Goal: Register for event/course

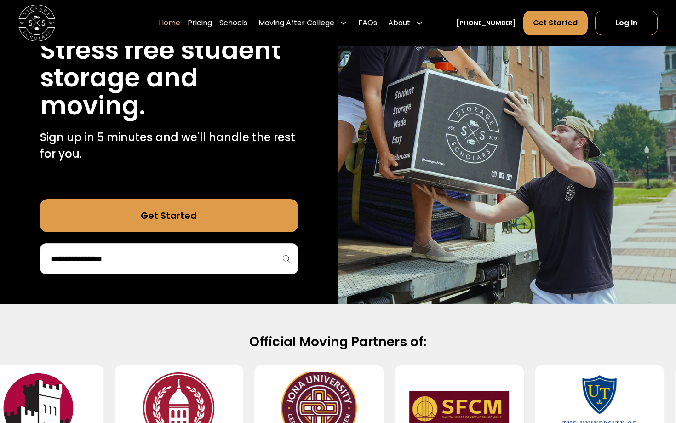
scroll to position [134, 0]
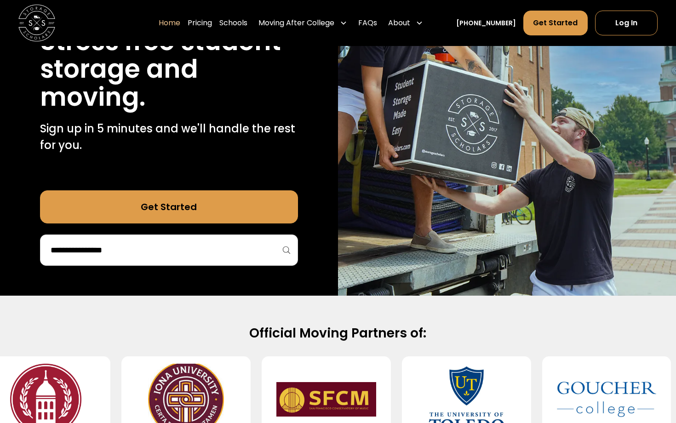
click at [186, 247] on input "search" at bounding box center [169, 250] width 239 height 16
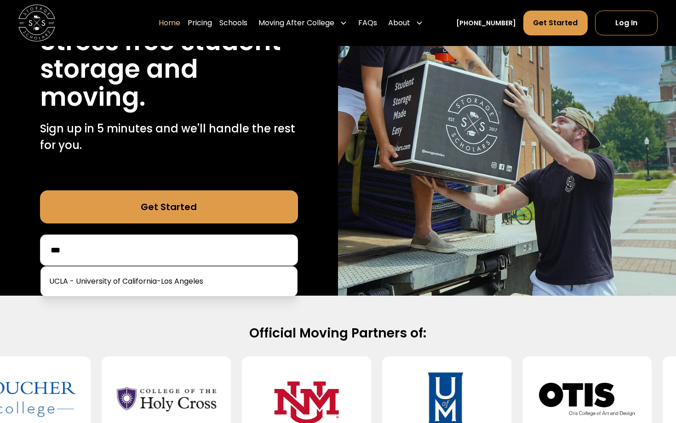
drag, startPoint x: 186, startPoint y: 247, endPoint x: 173, endPoint y: 278, distance: 33.6
click at [173, 278] on div at bounding box center [168, 281] width 257 height 30
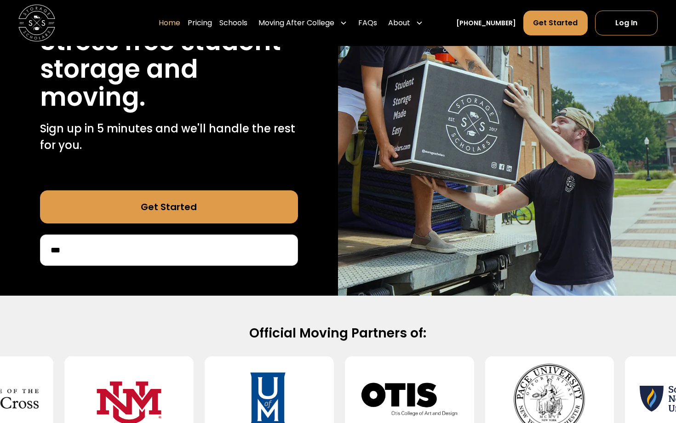
click at [121, 252] on input "***" at bounding box center [169, 250] width 239 height 16
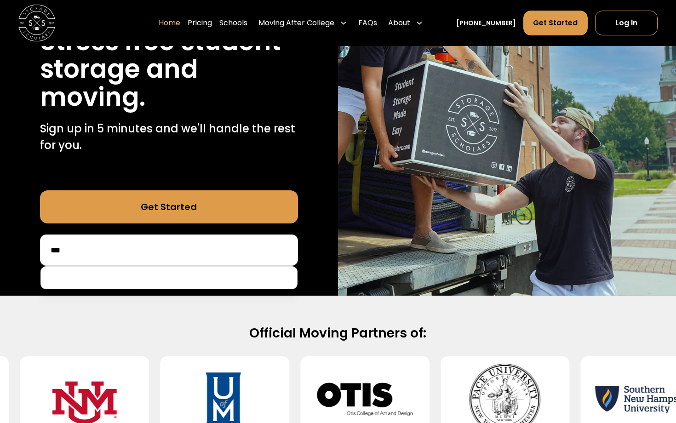
click at [121, 252] on input "***" at bounding box center [169, 250] width 239 height 16
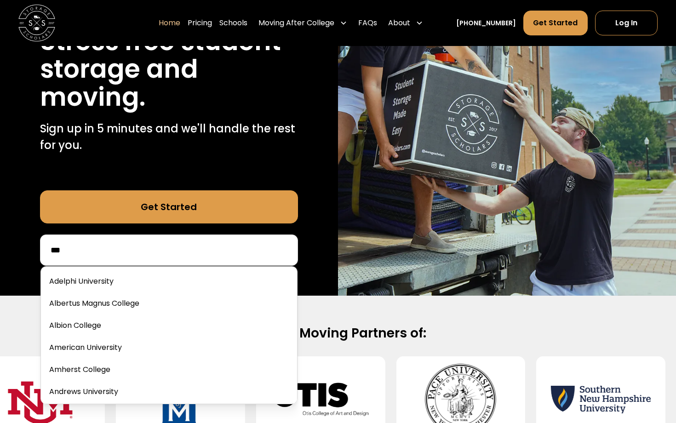
click at [121, 252] on input "***" at bounding box center [169, 250] width 239 height 16
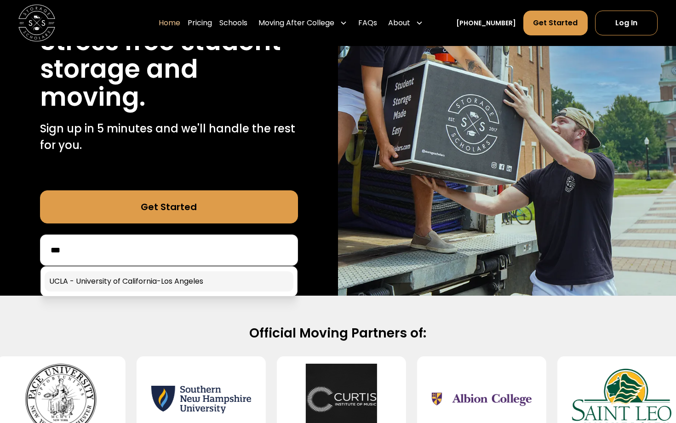
type input "***"
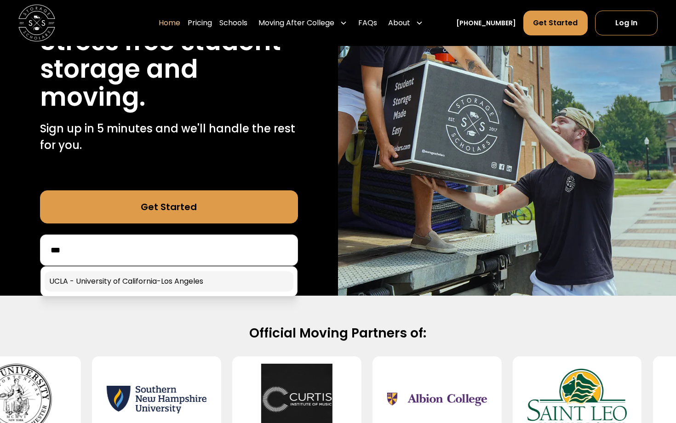
click at [52, 278] on link at bounding box center [169, 281] width 249 height 20
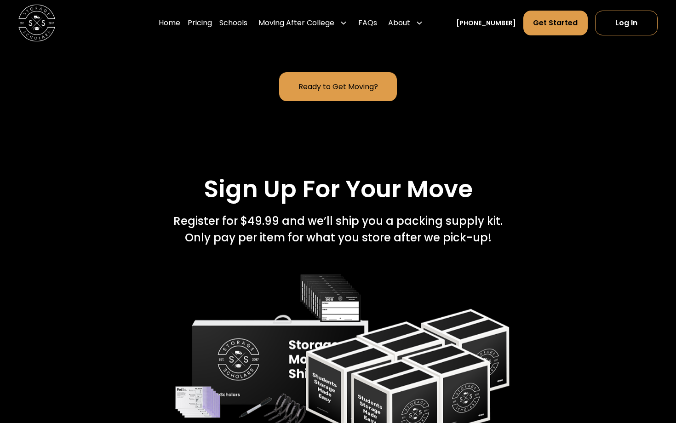
scroll to position [1278, 0]
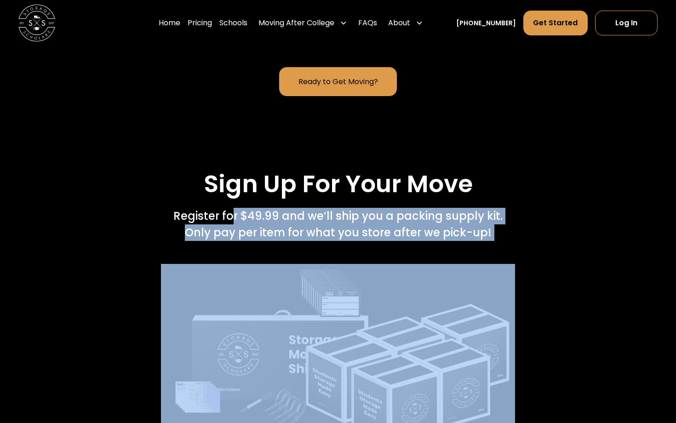
drag, startPoint x: 231, startPoint y: 187, endPoint x: 312, endPoint y: 212, distance: 84.2
click at [312, 212] on div "Sign Up For Your Move Register for $49.99 and we’ll ship you a packing supply k…" at bounding box center [338, 309] width 608 height 278
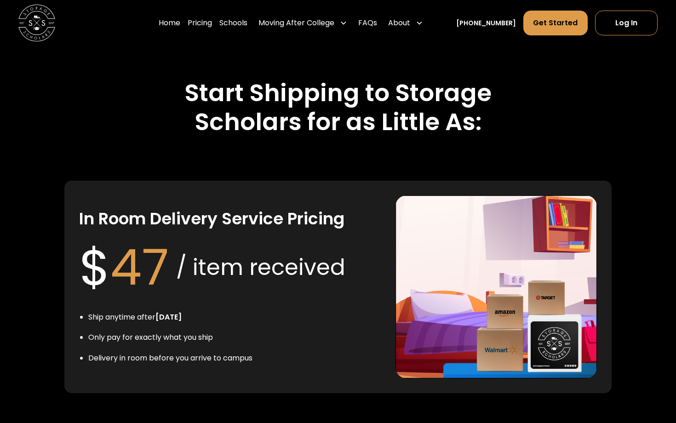
scroll to position [1692, 0]
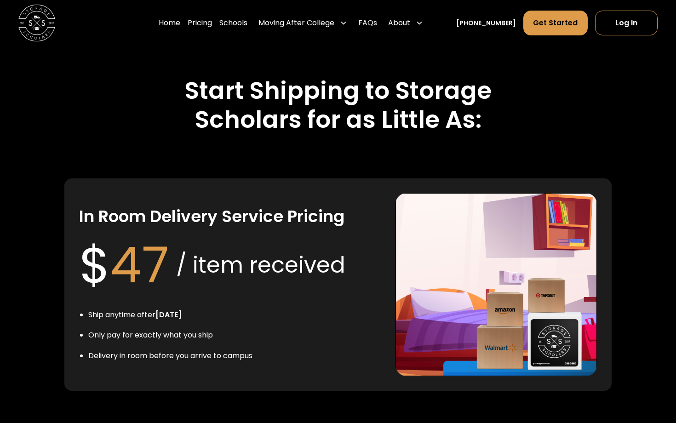
drag, startPoint x: 117, startPoint y: 288, endPoint x: 166, endPoint y: 295, distance: 49.6
click at [166, 309] on ul "Ship anytime after [DATE] Only pay for exactly what you ship Delivery in room b…" at bounding box center [165, 335] width 173 height 53
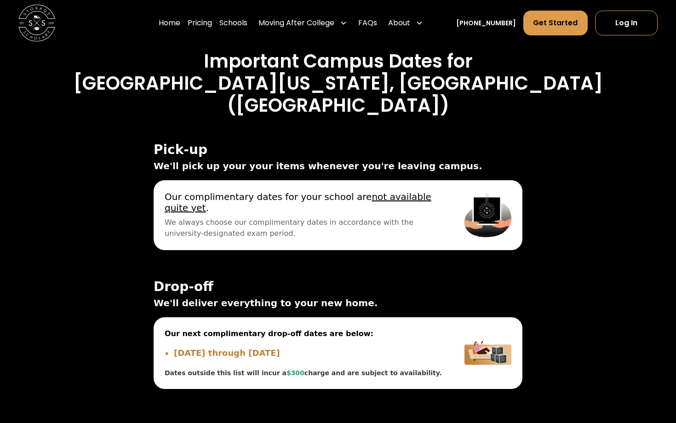
scroll to position [3061, 0]
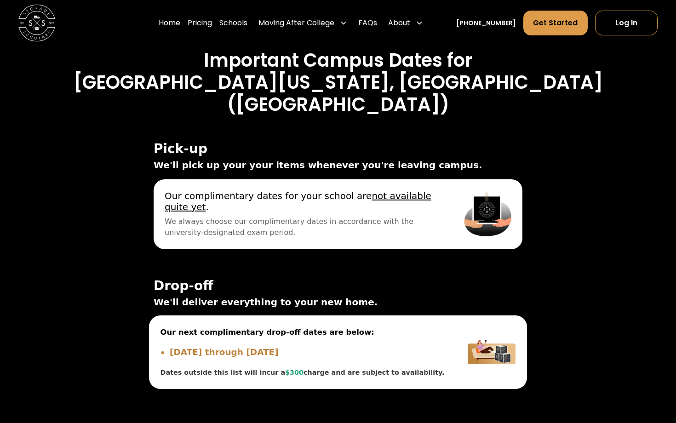
click at [224, 345] on li "[DATE] through [DATE]" at bounding box center [307, 351] width 275 height 13
drag, startPoint x: 211, startPoint y: 311, endPoint x: 316, endPoint y: 309, distance: 104.8
click at [316, 367] on div "Dates outside this list will incur a $300 charge and are subject to availabilit…" at bounding box center [302, 372] width 284 height 10
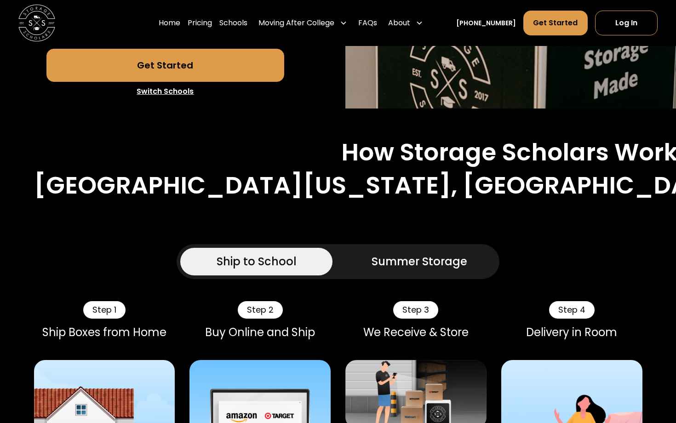
scroll to position [441, 0]
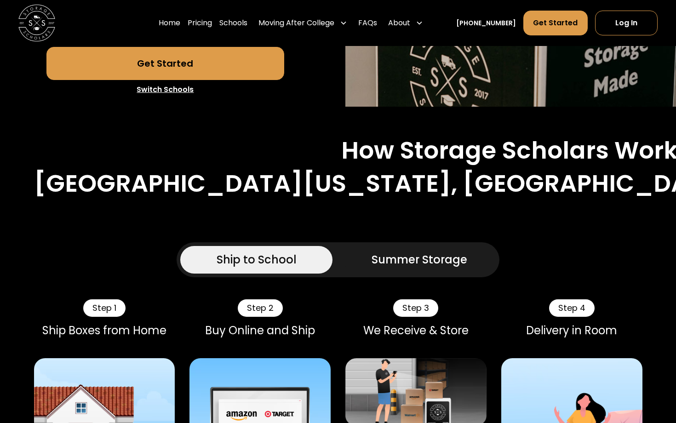
click at [417, 251] on div "Summer Storage" at bounding box center [419, 259] width 96 height 17
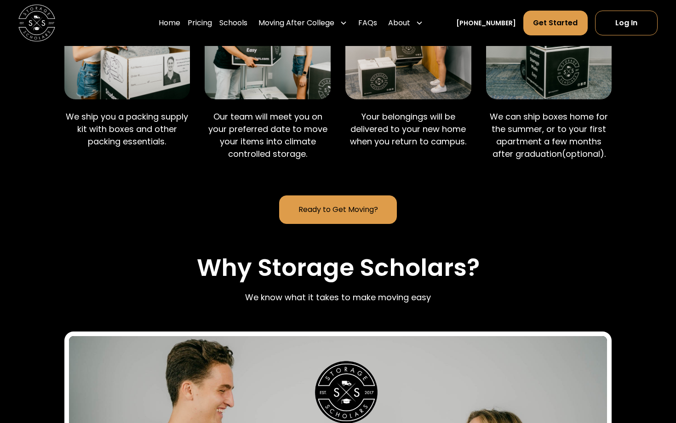
scroll to position [755, 0]
